Goal: Task Accomplishment & Management: Manage account settings

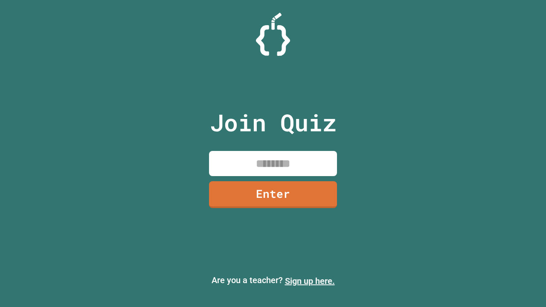
click at [310, 281] on link "Sign up here." at bounding box center [310, 281] width 50 height 10
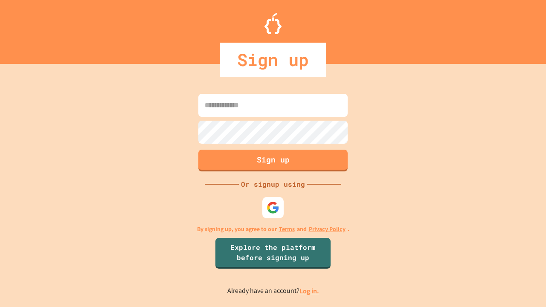
click at [310, 291] on link "Log in." at bounding box center [309, 291] width 20 height 9
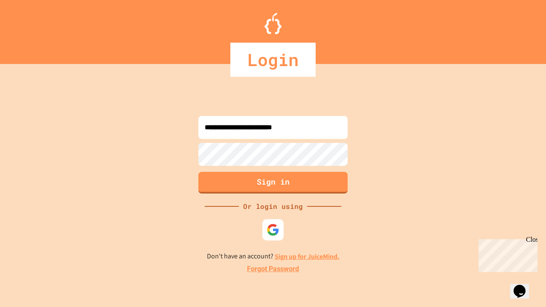
type input "**********"
